Goal: Find contact information: Find contact information

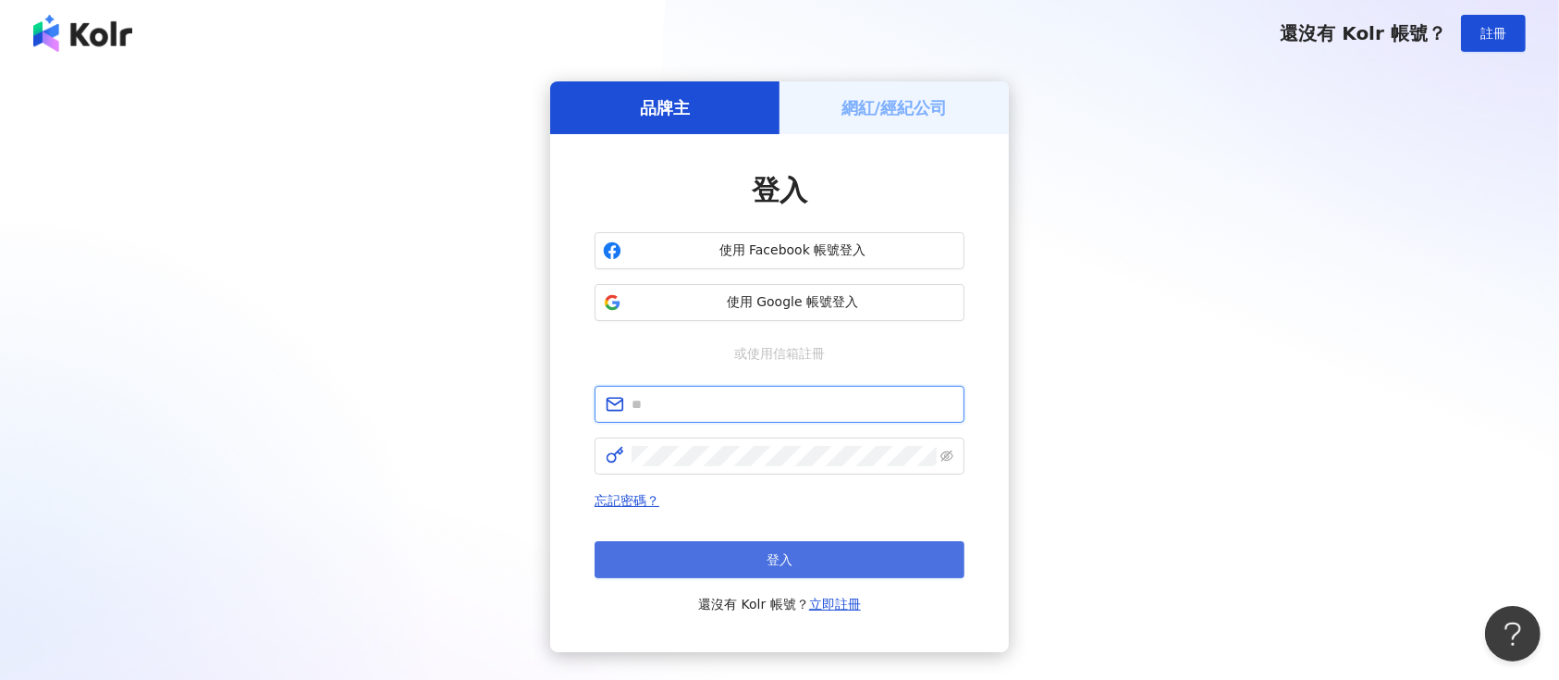
type input "**********"
click at [734, 549] on button "登入" at bounding box center [779, 559] width 370 height 37
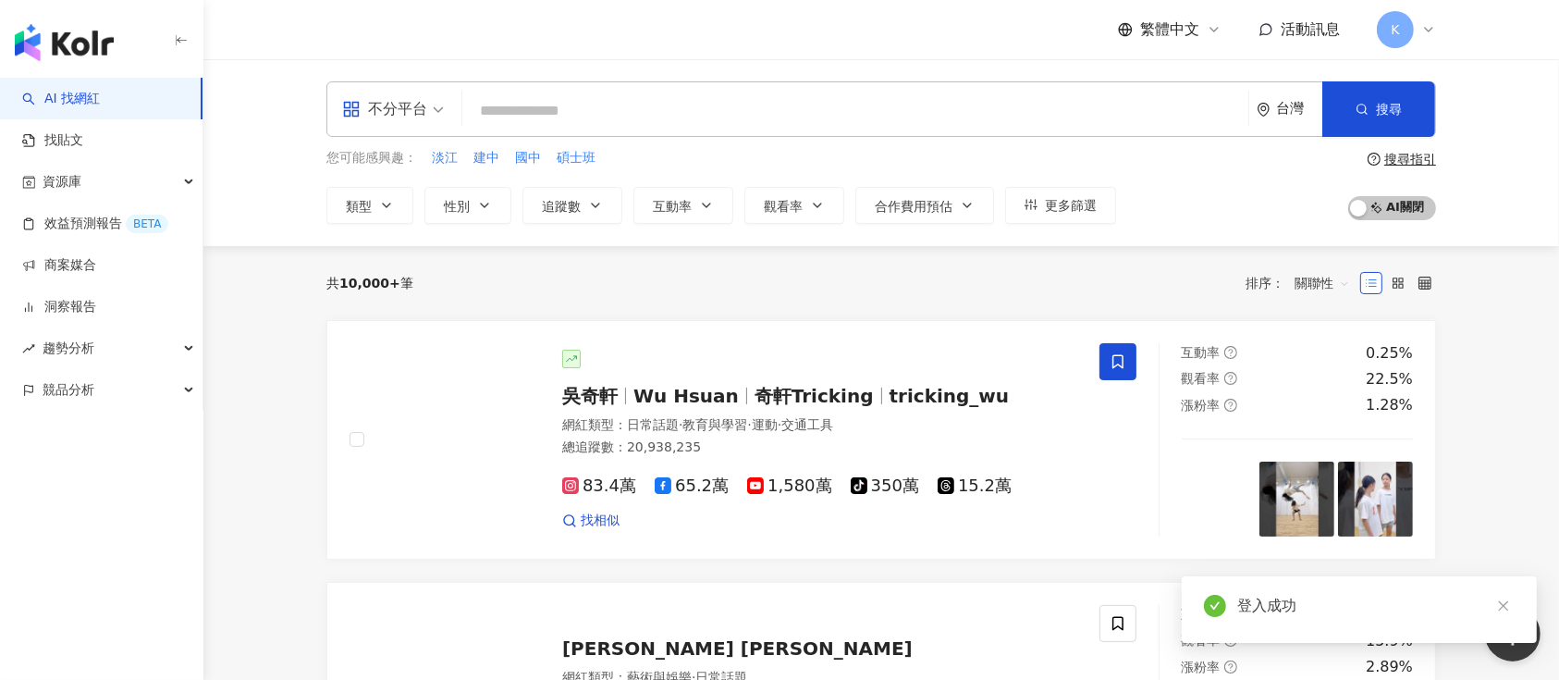
type input "*********"
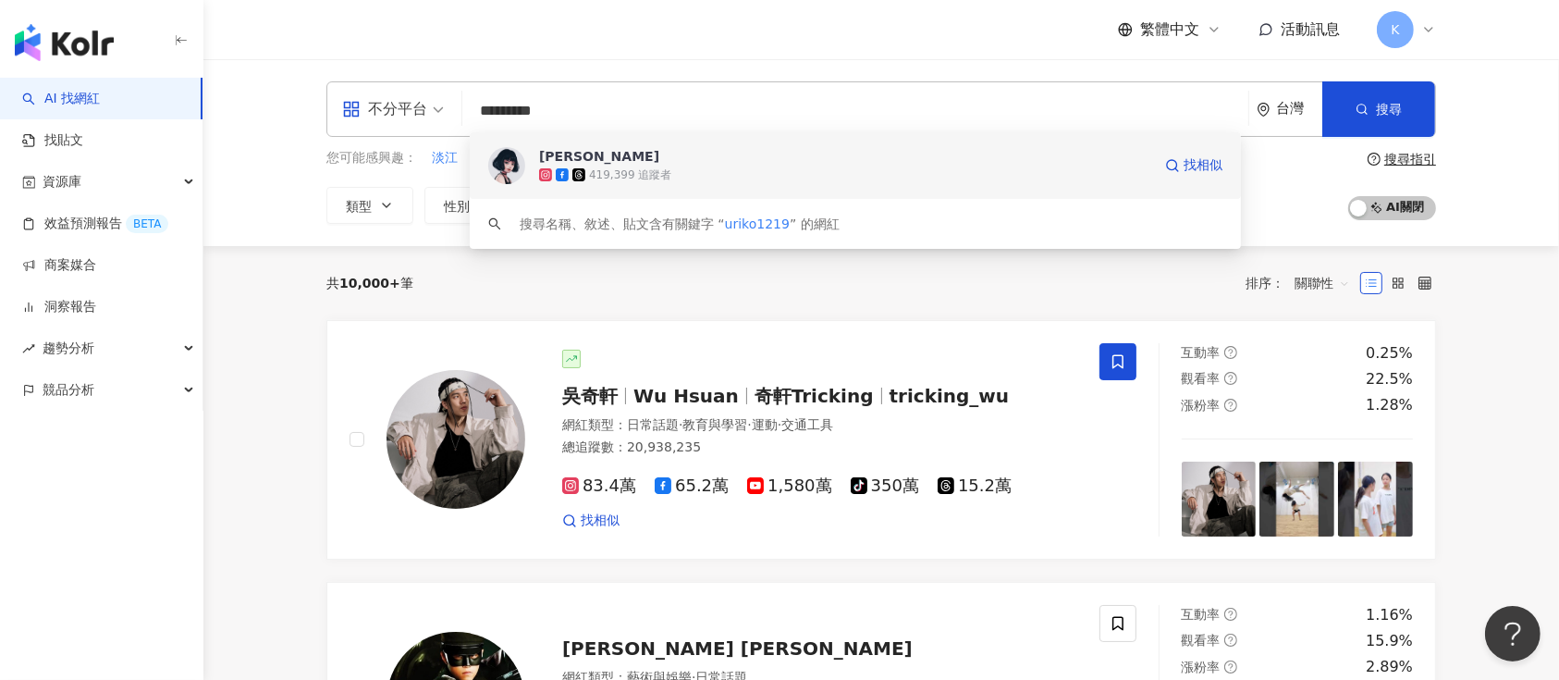
click at [600, 170] on div "419,399 追蹤者" at bounding box center [630, 175] width 82 height 16
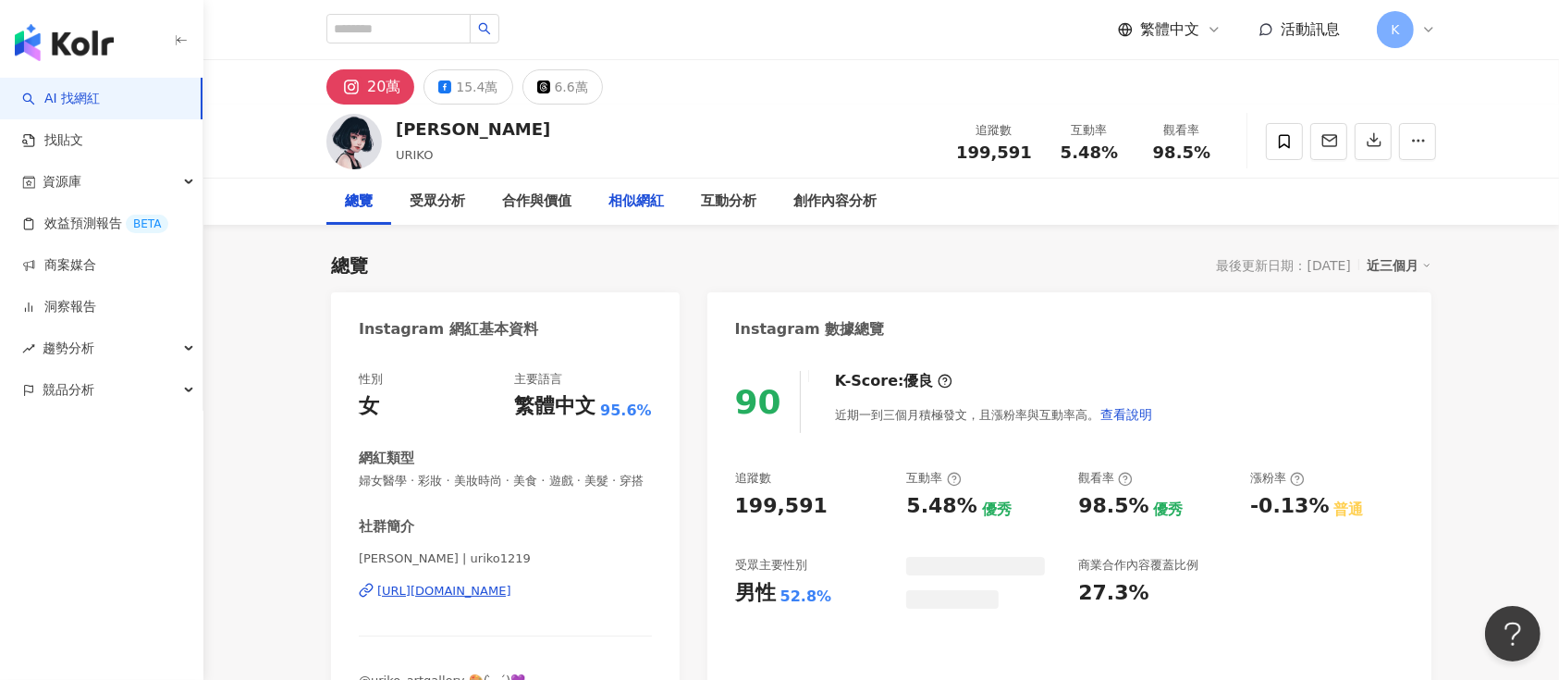
click at [469, 92] on div "15.4萬" at bounding box center [477, 87] width 42 height 26
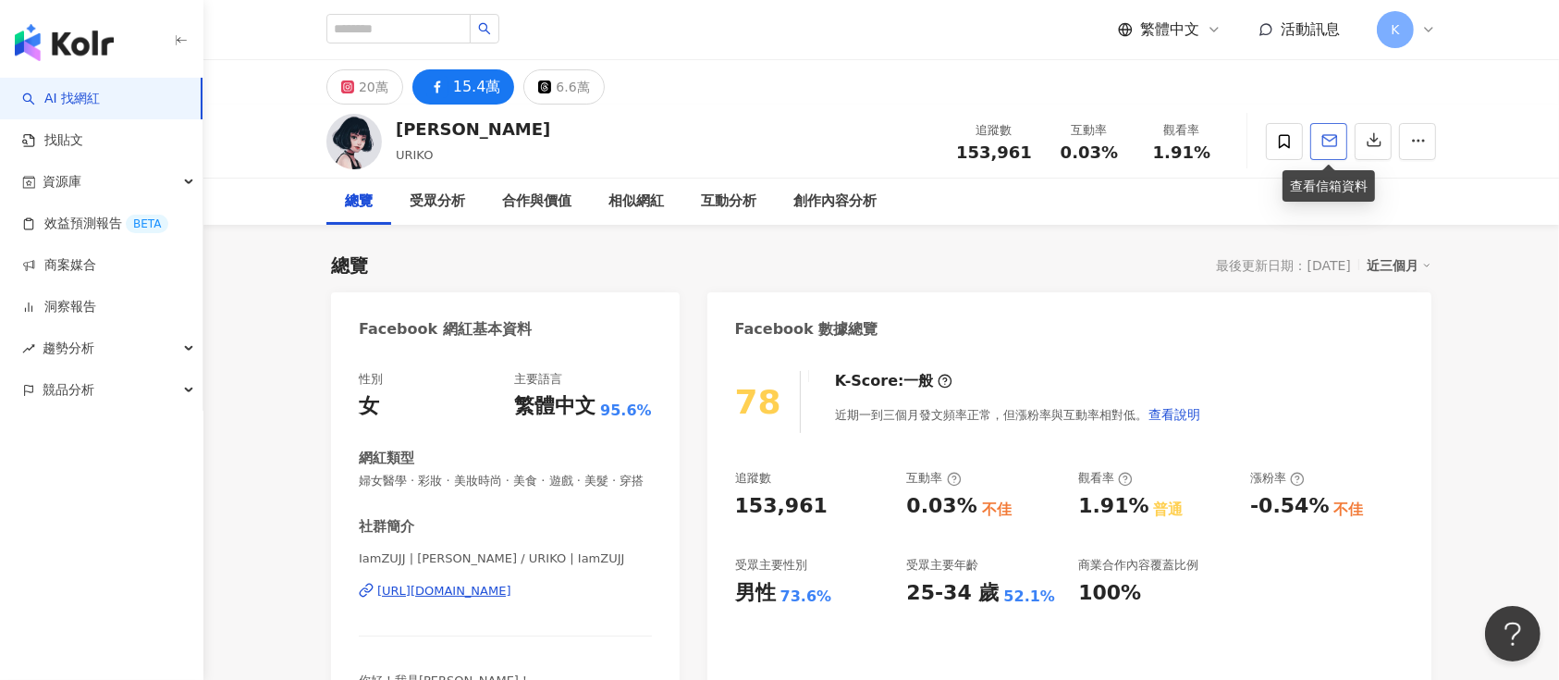
click at [1324, 149] on span "button" at bounding box center [1329, 139] width 17 height 19
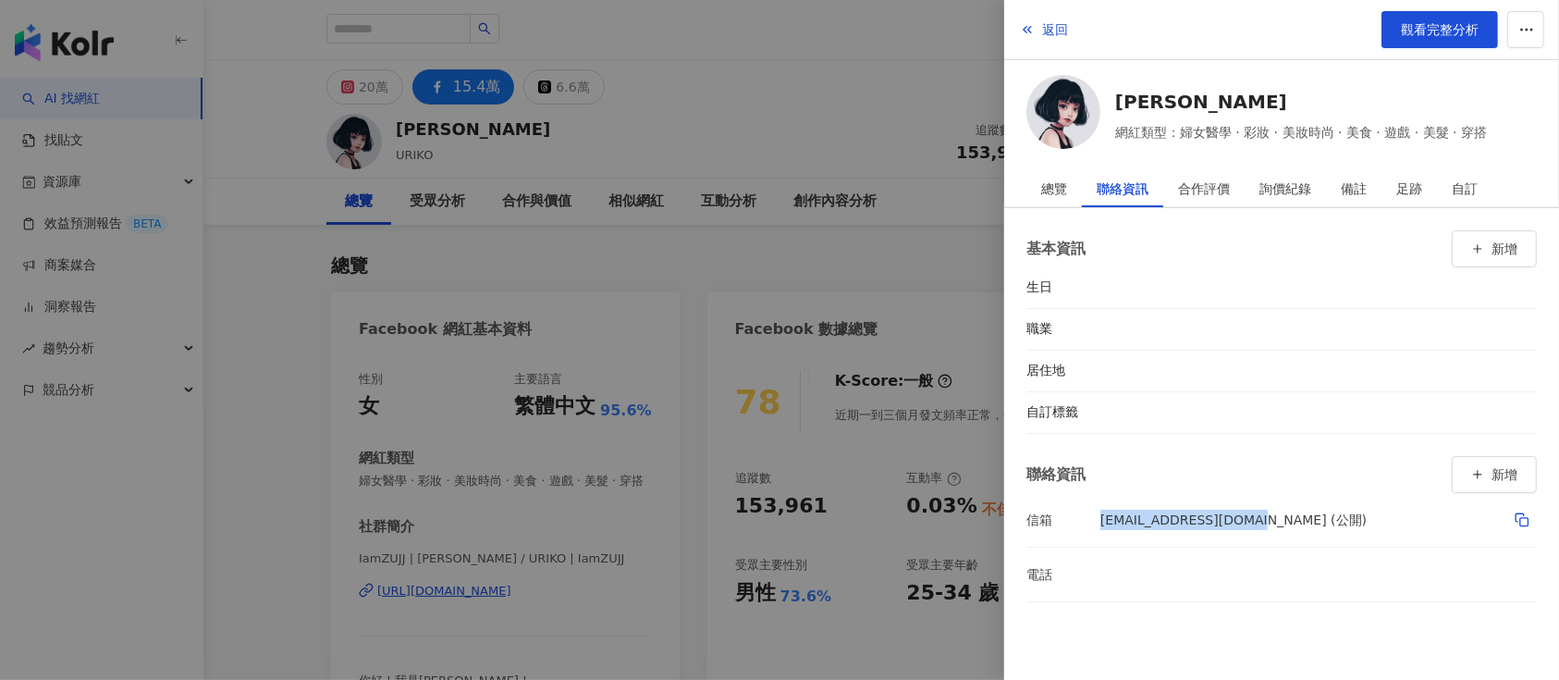
drag, startPoint x: 1095, startPoint y: 520, endPoint x: 1248, endPoint y: 522, distance: 153.5
click at [1248, 522] on li "信箱 [EMAIL_ADDRESS][DOMAIN_NAME] (公開)" at bounding box center [1281, 520] width 510 height 54
copy li "信箱 [EMAIL_ADDRESS][DOMAIN_NAME]"
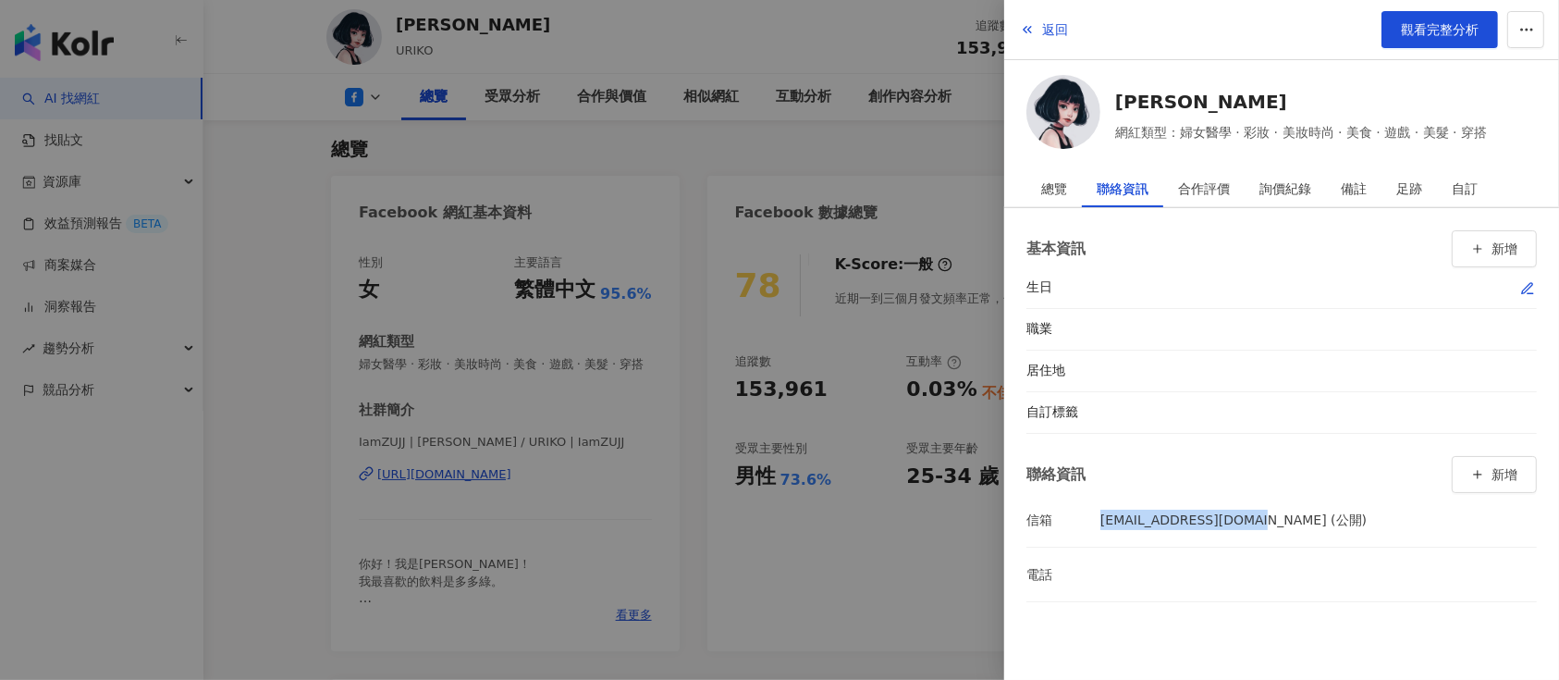
scroll to position [246, 0]
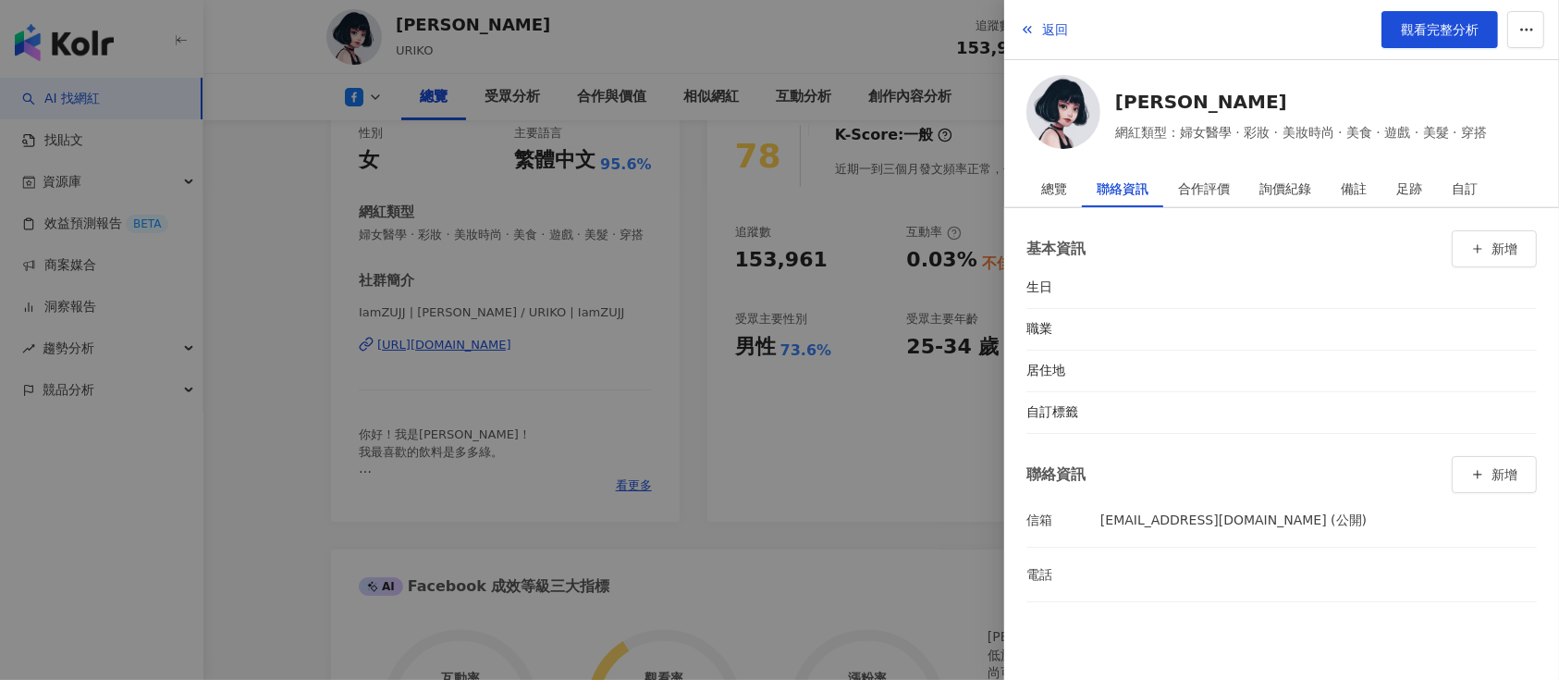
click at [289, 413] on div at bounding box center [779, 340] width 1559 height 680
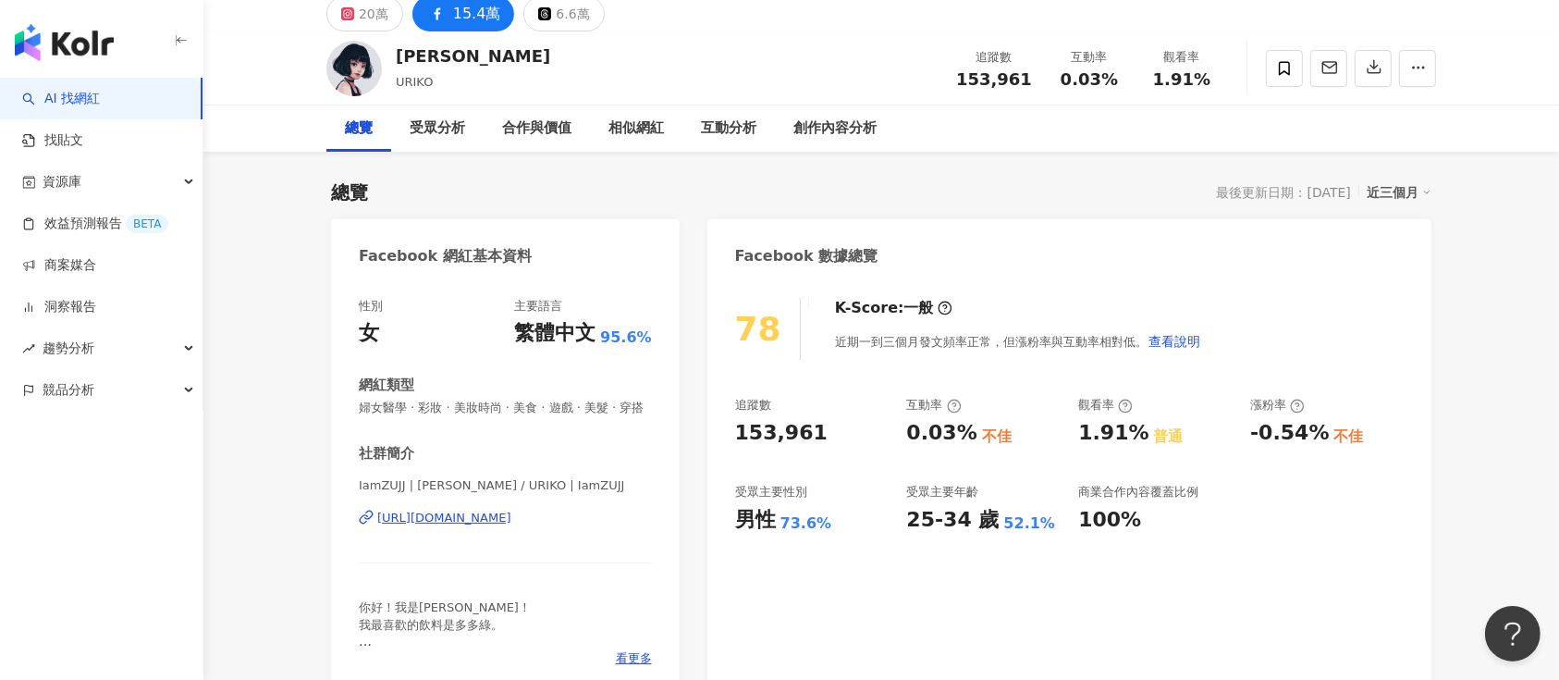
scroll to position [0, 0]
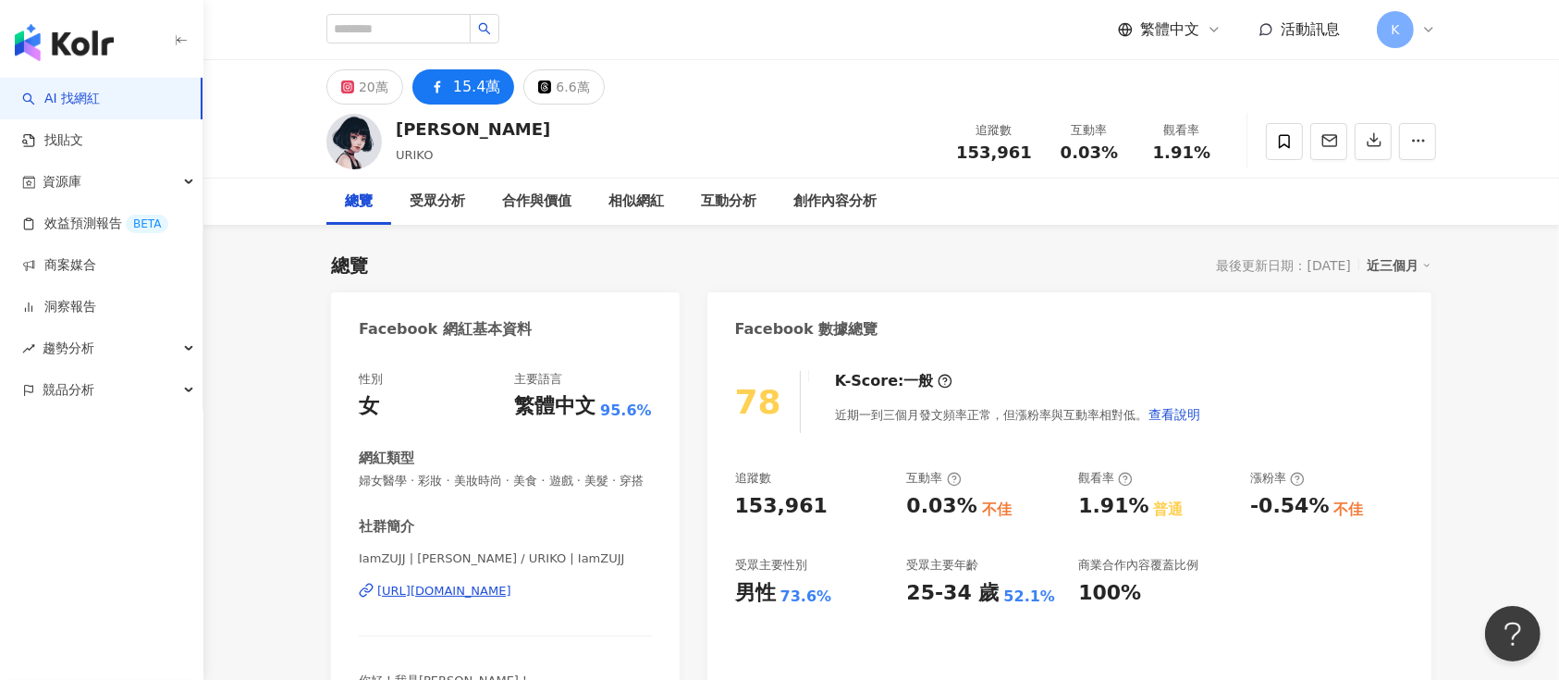
click at [460, 88] on div "15.4萬" at bounding box center [477, 87] width 48 height 26
click at [392, 597] on div "[URL][DOMAIN_NAME]" at bounding box center [444, 590] width 134 height 17
